Goal: Task Accomplishment & Management: Manage account settings

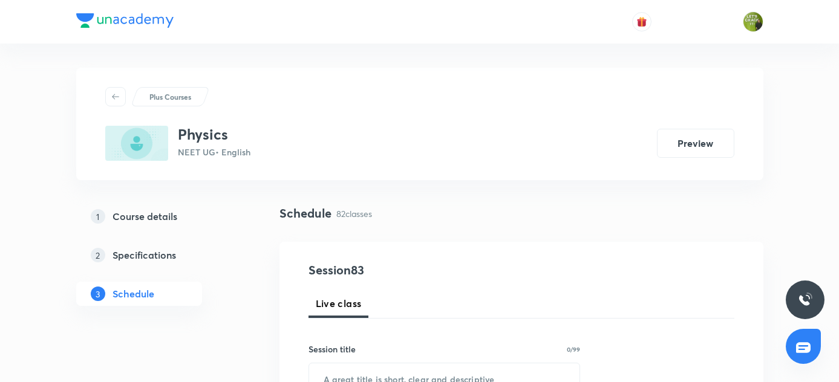
scroll to position [8244, 0]
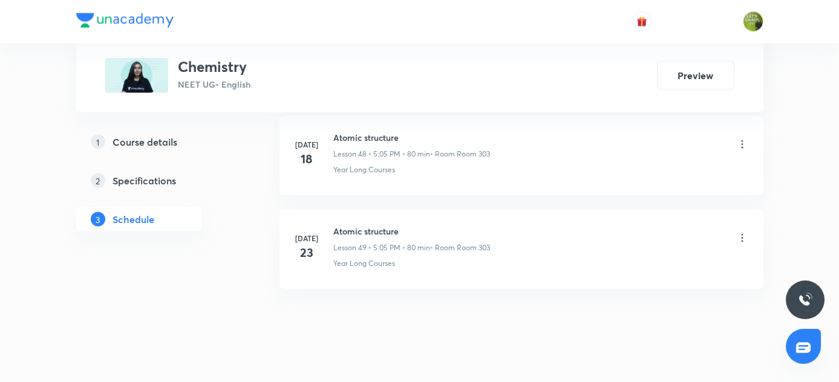
scroll to position [5161, 0]
